Goal: Information Seeking & Learning: Learn about a topic

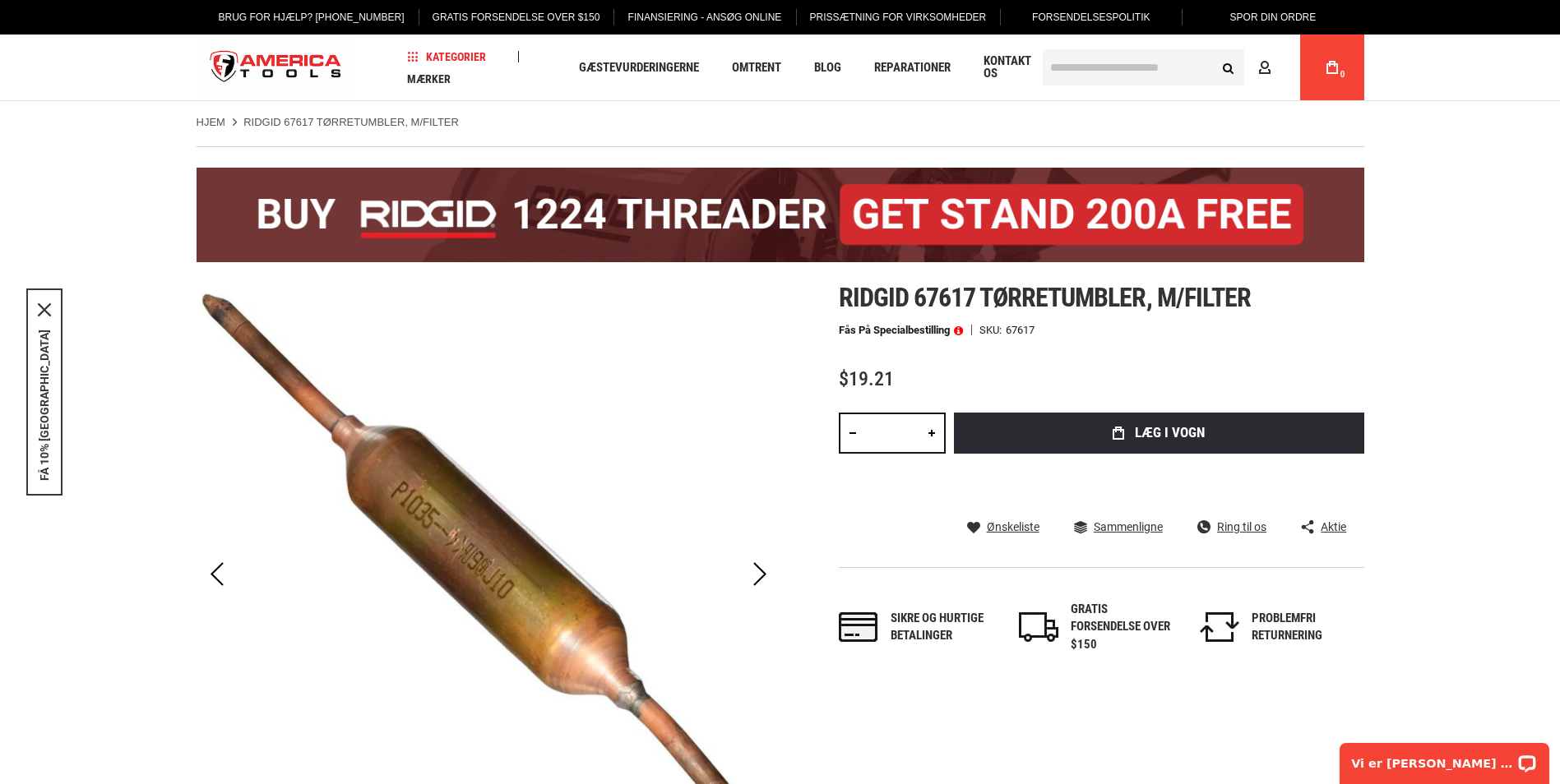
scroll to position [82, 0]
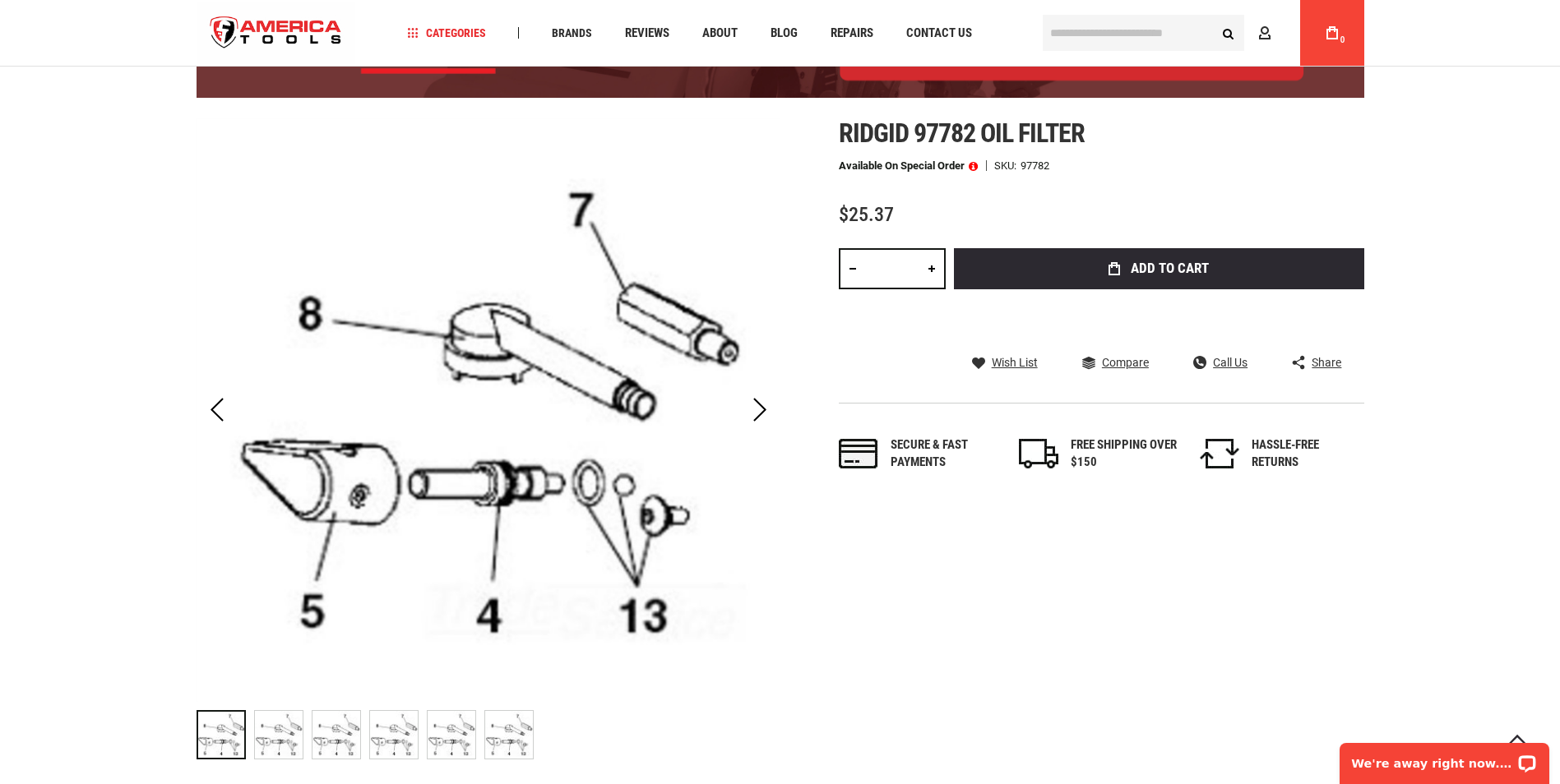
scroll to position [82, 0]
